Goal: Information Seeking & Learning: Compare options

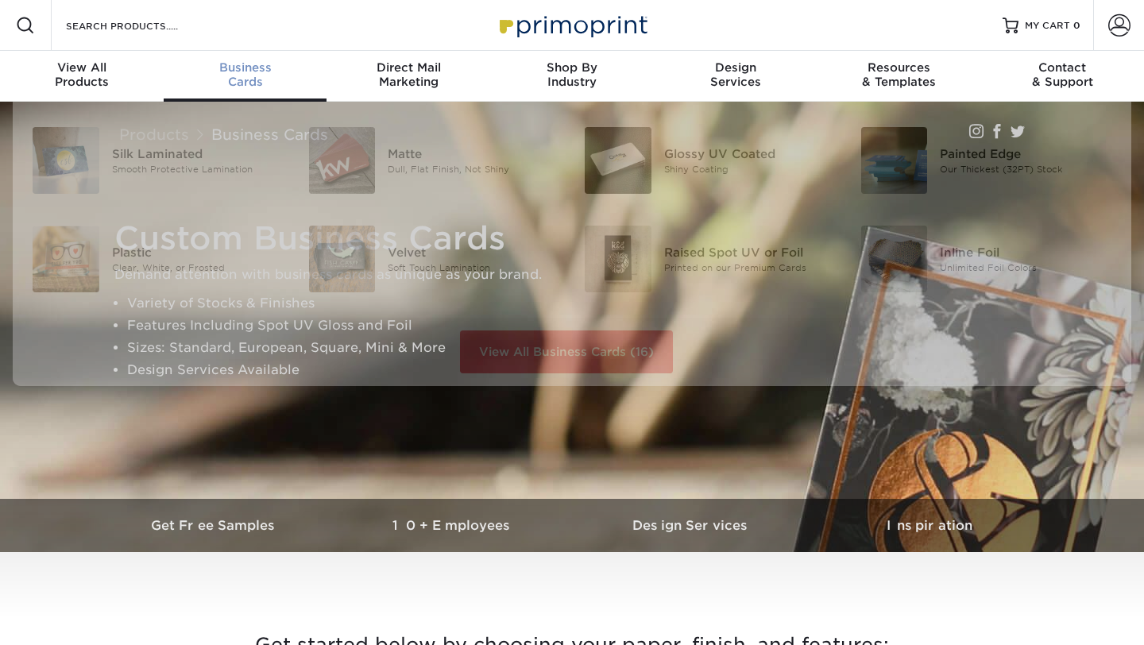
click at [242, 70] on span "Business" at bounding box center [246, 67] width 164 height 14
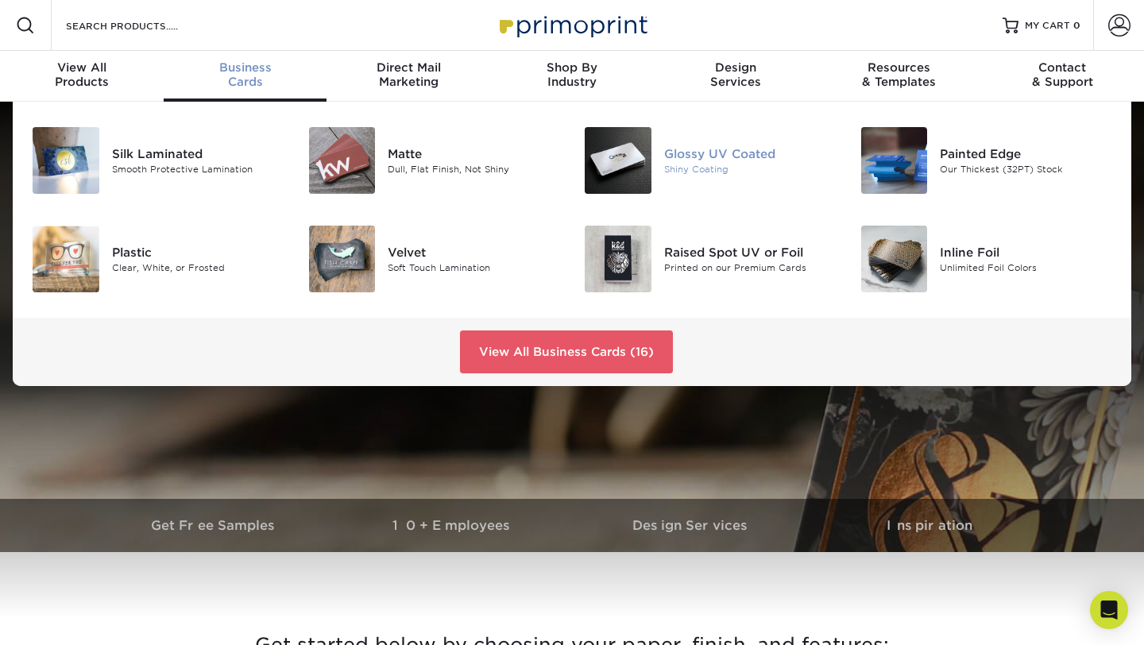
click at [714, 155] on div "Glossy UV Coated" at bounding box center [750, 153] width 172 height 17
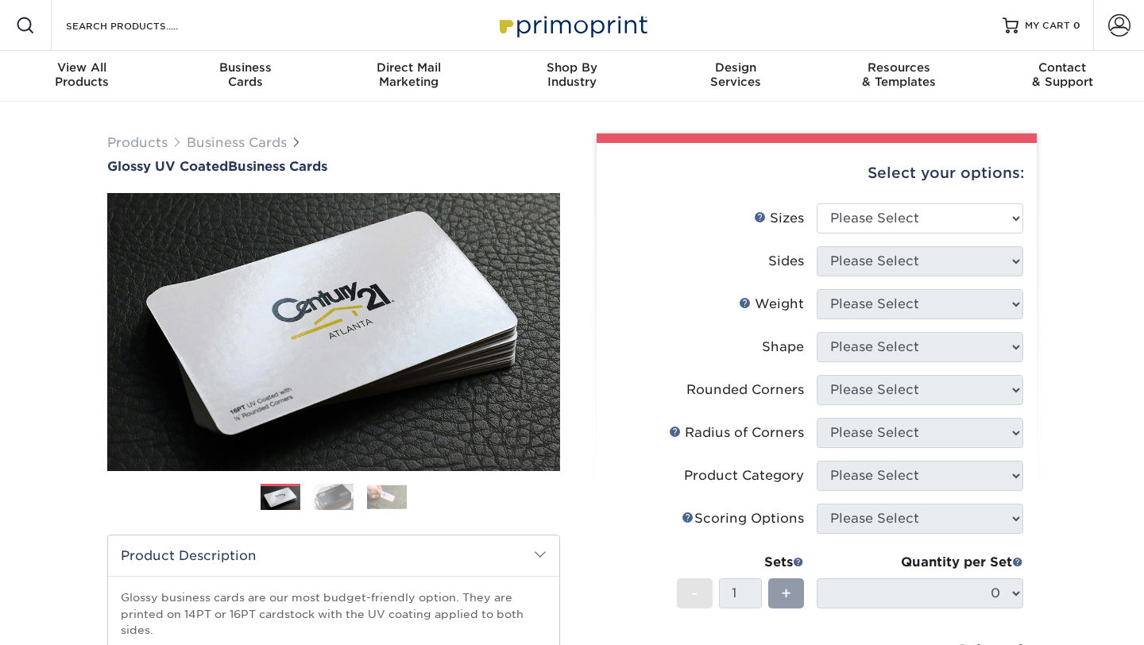
click at [332, 497] on img at bounding box center [334, 497] width 40 height 28
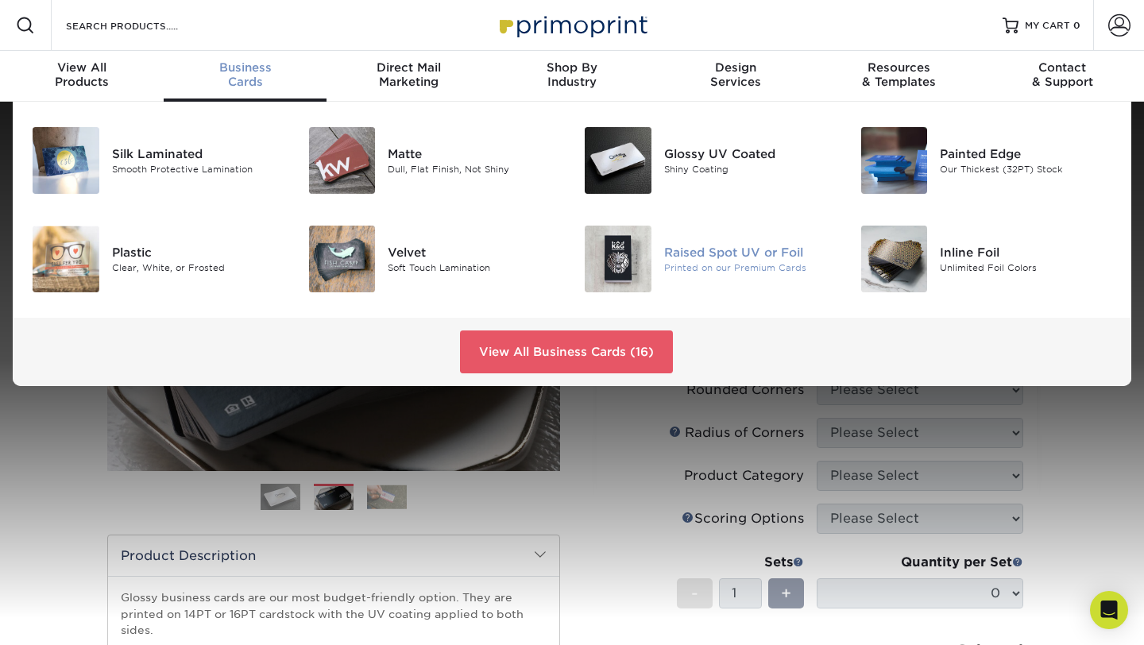
click at [703, 250] on div "Raised Spot UV or Foil" at bounding box center [750, 251] width 172 height 17
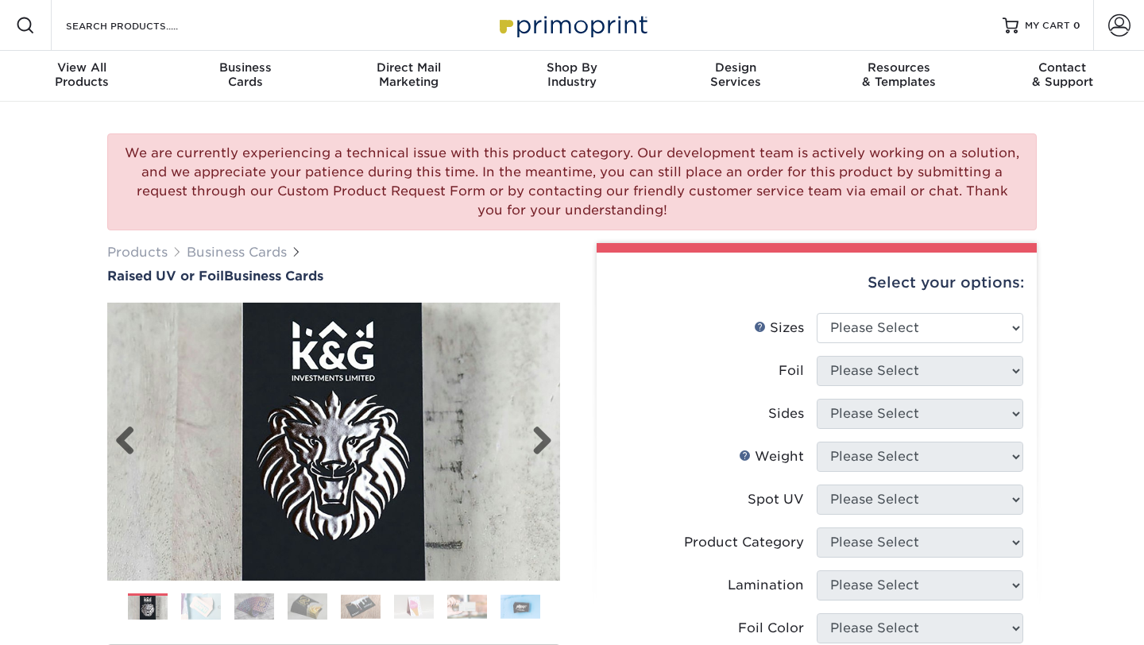
scroll to position [51, 0]
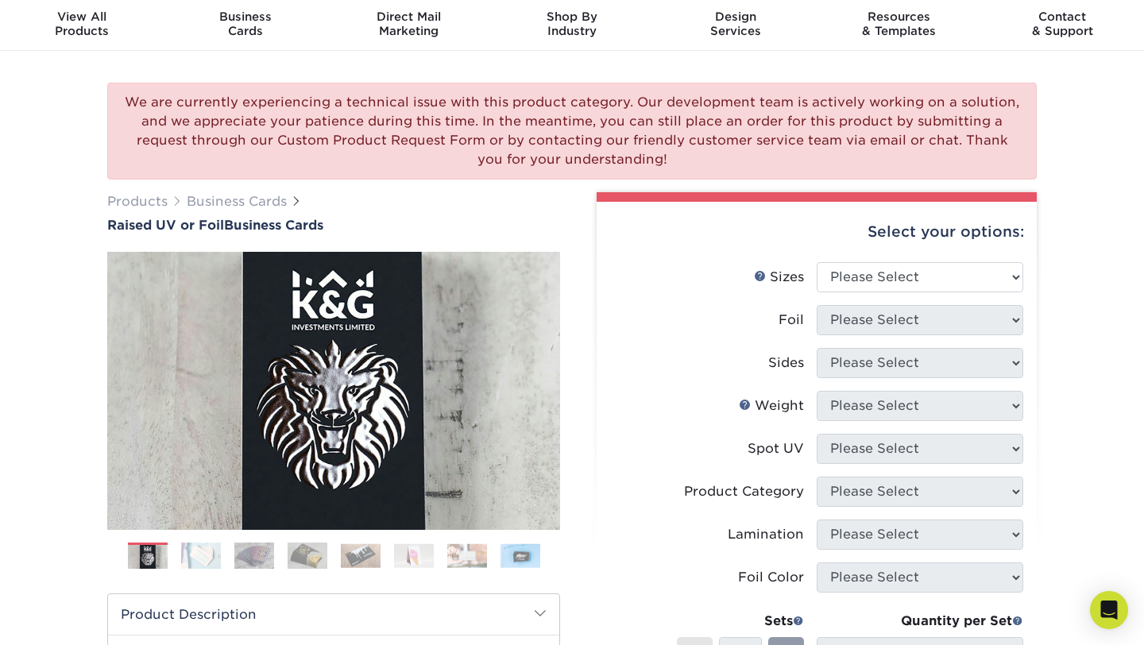
click at [420, 557] on img at bounding box center [414, 556] width 40 height 25
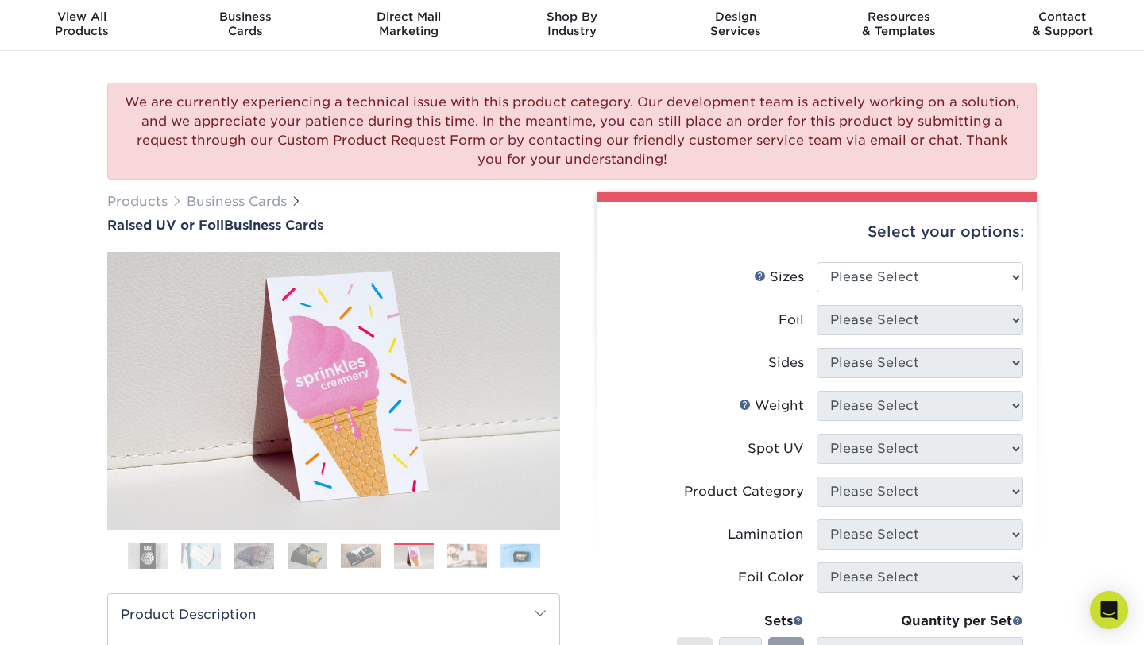
click at [466, 555] on img at bounding box center [467, 556] width 40 height 25
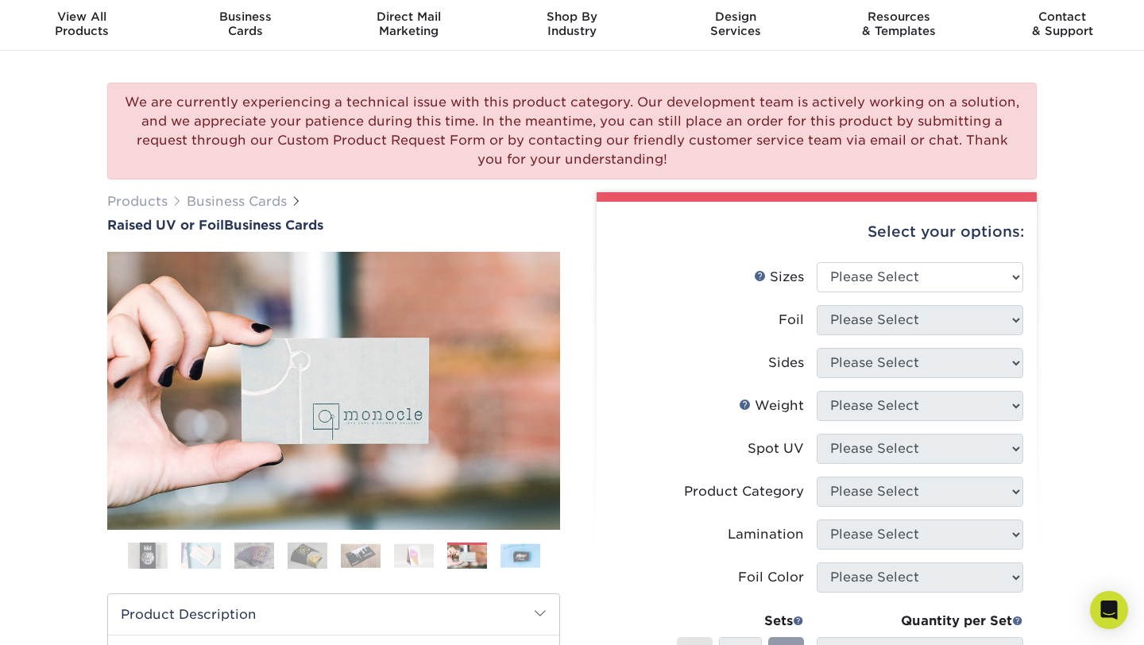
click at [332, 554] on ol at bounding box center [333, 562] width 453 height 38
click at [299, 554] on img at bounding box center [308, 556] width 40 height 28
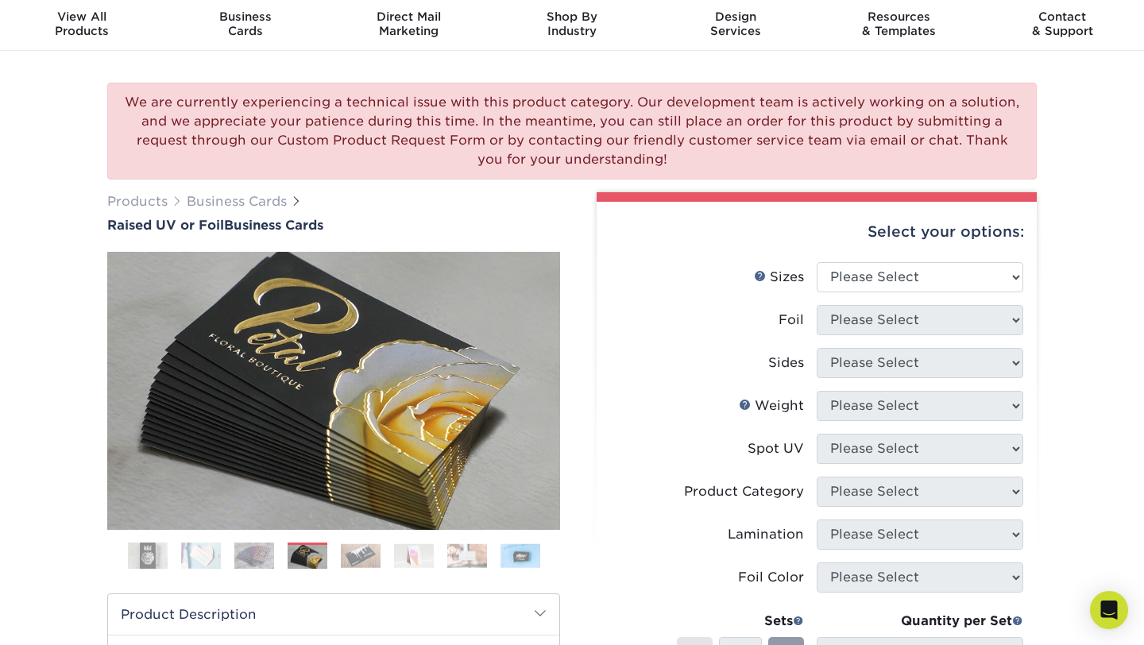
click at [251, 552] on img at bounding box center [254, 556] width 40 height 28
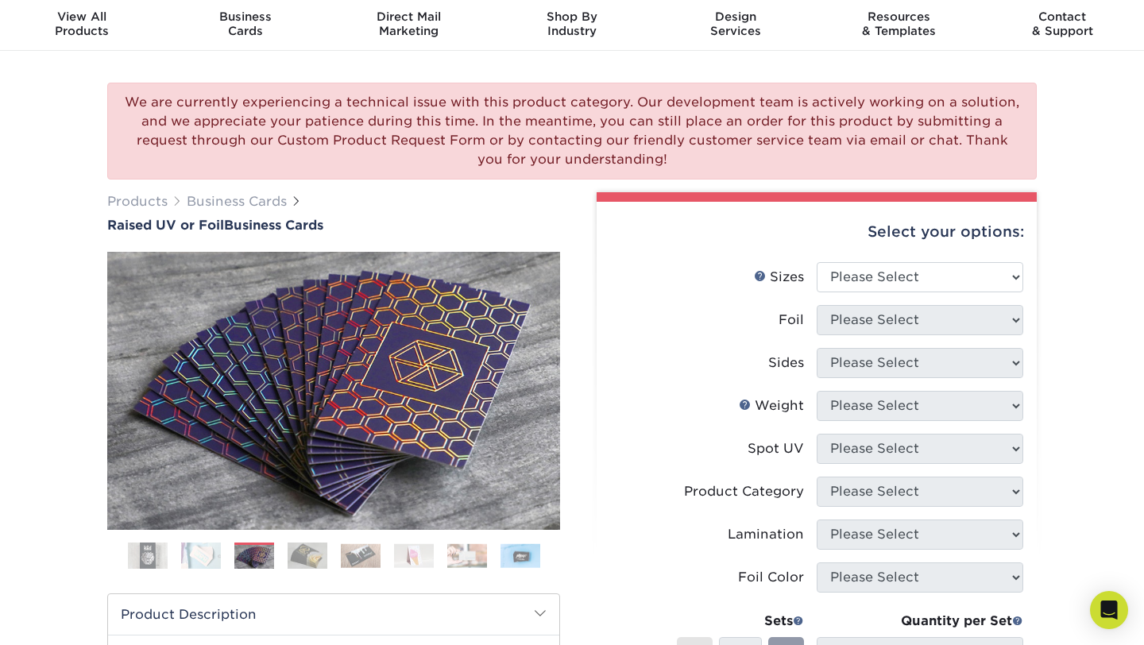
click at [187, 548] on img at bounding box center [201, 556] width 40 height 28
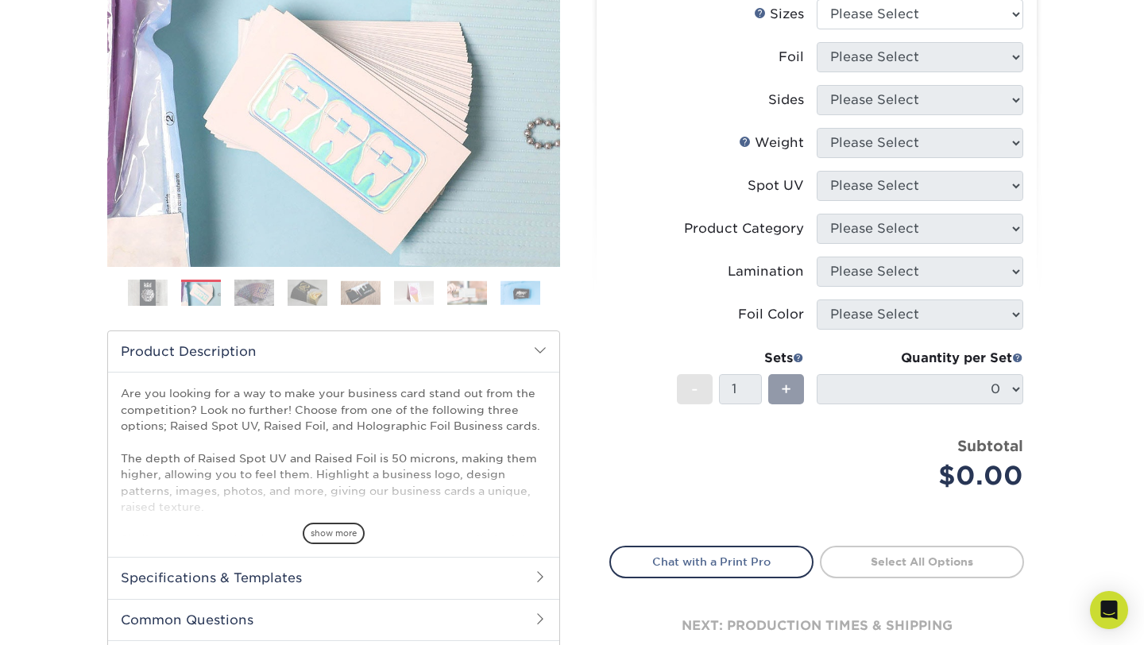
scroll to position [316, 0]
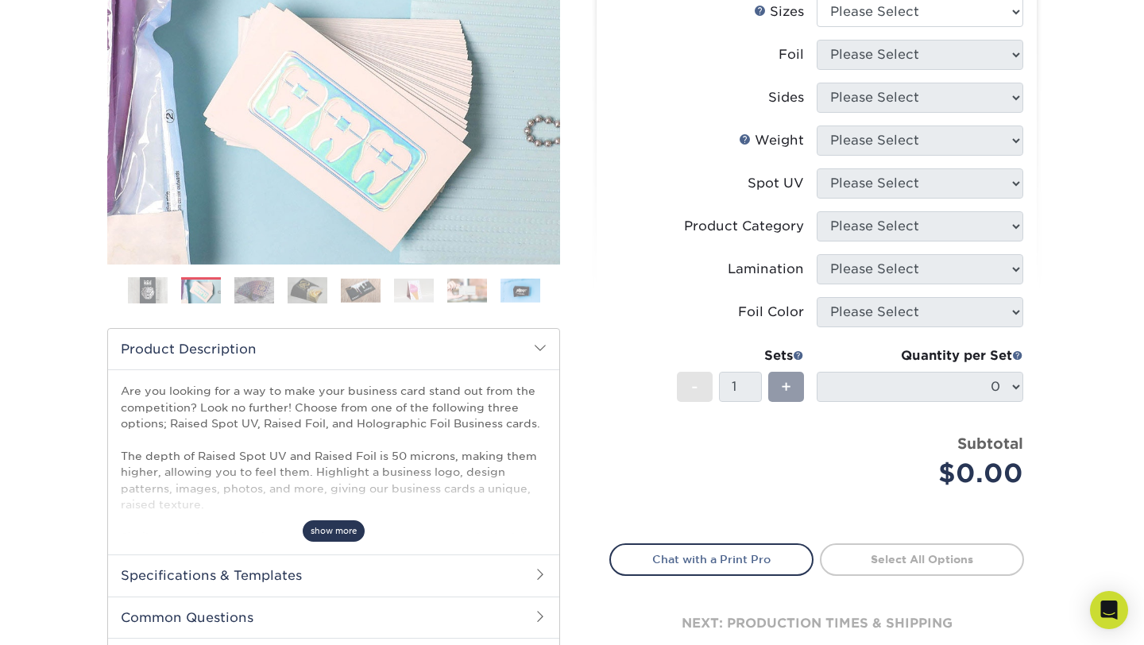
click at [350, 536] on span "show more" at bounding box center [334, 530] width 62 height 21
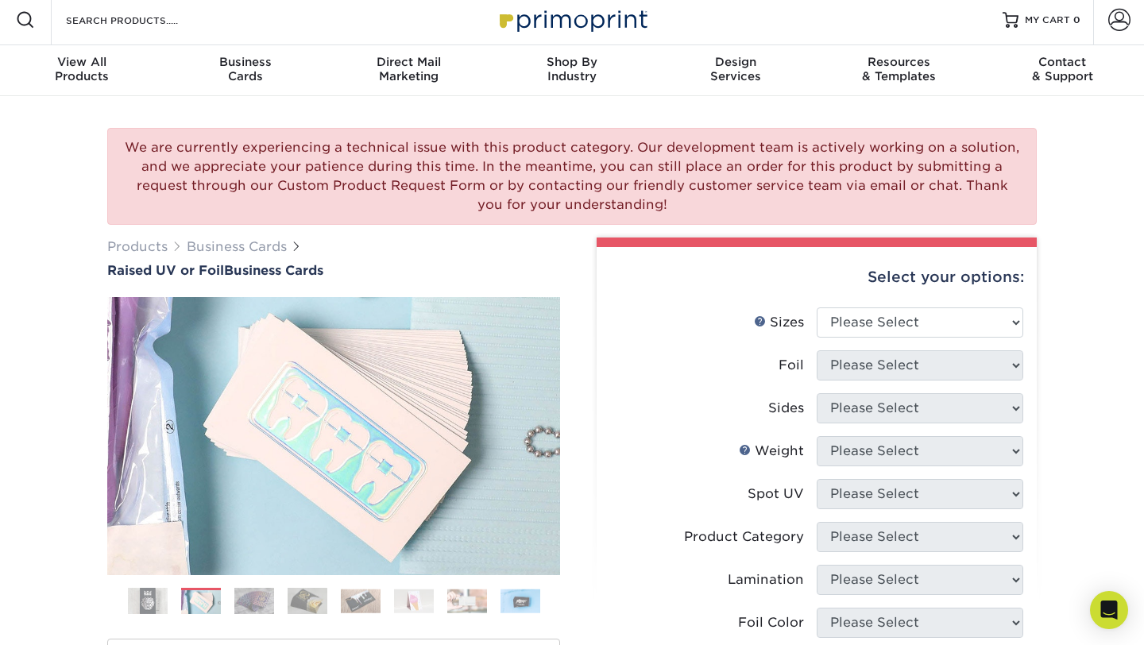
scroll to position [1, 0]
